Goal: Information Seeking & Learning: Check status

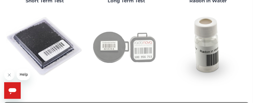
scroll to position [77, 0]
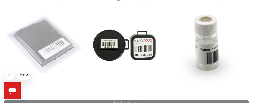
click at [43, 44] on img at bounding box center [44, 44] width 77 height 77
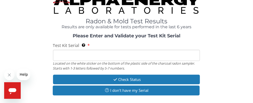
scroll to position [33, 0]
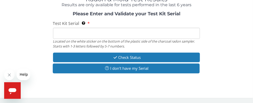
drag, startPoint x: 75, startPoint y: 35, endPoint x: 71, endPoint y: 32, distance: 5.3
click at [74, 34] on input "Test Kit Serial Located on the white sticker on the bottom of the plastic side …" at bounding box center [126, 33] width 147 height 11
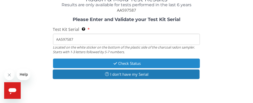
type input "AA597587"
click at [135, 63] on button "Check Status" at bounding box center [126, 63] width 147 height 10
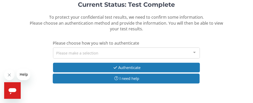
scroll to position [59, 0]
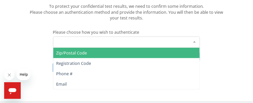
click at [195, 40] on div at bounding box center [194, 42] width 10 height 10
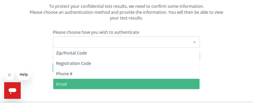
click at [61, 83] on span "Email" at bounding box center [61, 84] width 11 height 6
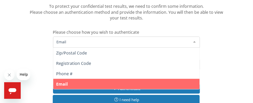
click at [71, 41] on span "Email" at bounding box center [122, 42] width 134 height 6
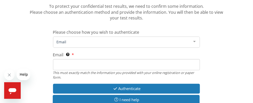
click at [71, 41] on span "Email" at bounding box center [122, 42] width 134 height 6
click at [76, 40] on span "Email" at bounding box center [122, 42] width 134 height 6
click at [194, 41] on div at bounding box center [194, 42] width 10 height 10
click at [76, 51] on div "Current Status: Test Complete To protect your confidential test results, we nee…" at bounding box center [126, 49] width 245 height 119
click at [73, 64] on input "Email This must exactly match the information you provided with your online reg…" at bounding box center [126, 64] width 147 height 11
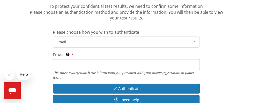
type input "[EMAIL_ADDRESS][DOMAIN_NAME]"
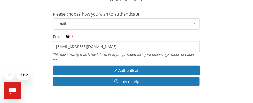
scroll to position [85, 0]
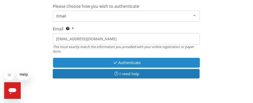
click at [128, 62] on button "Authenticate" at bounding box center [126, 63] width 147 height 10
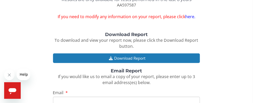
scroll to position [12, 0]
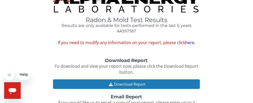
click at [187, 42] on link "here." at bounding box center [190, 43] width 10 height 6
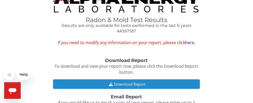
click at [136, 83] on button "Download Report" at bounding box center [126, 84] width 147 height 10
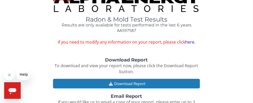
scroll to position [12, 0]
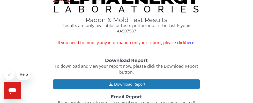
click at [190, 42] on link "here." at bounding box center [190, 43] width 10 height 6
